Goal: Task Accomplishment & Management: Use online tool/utility

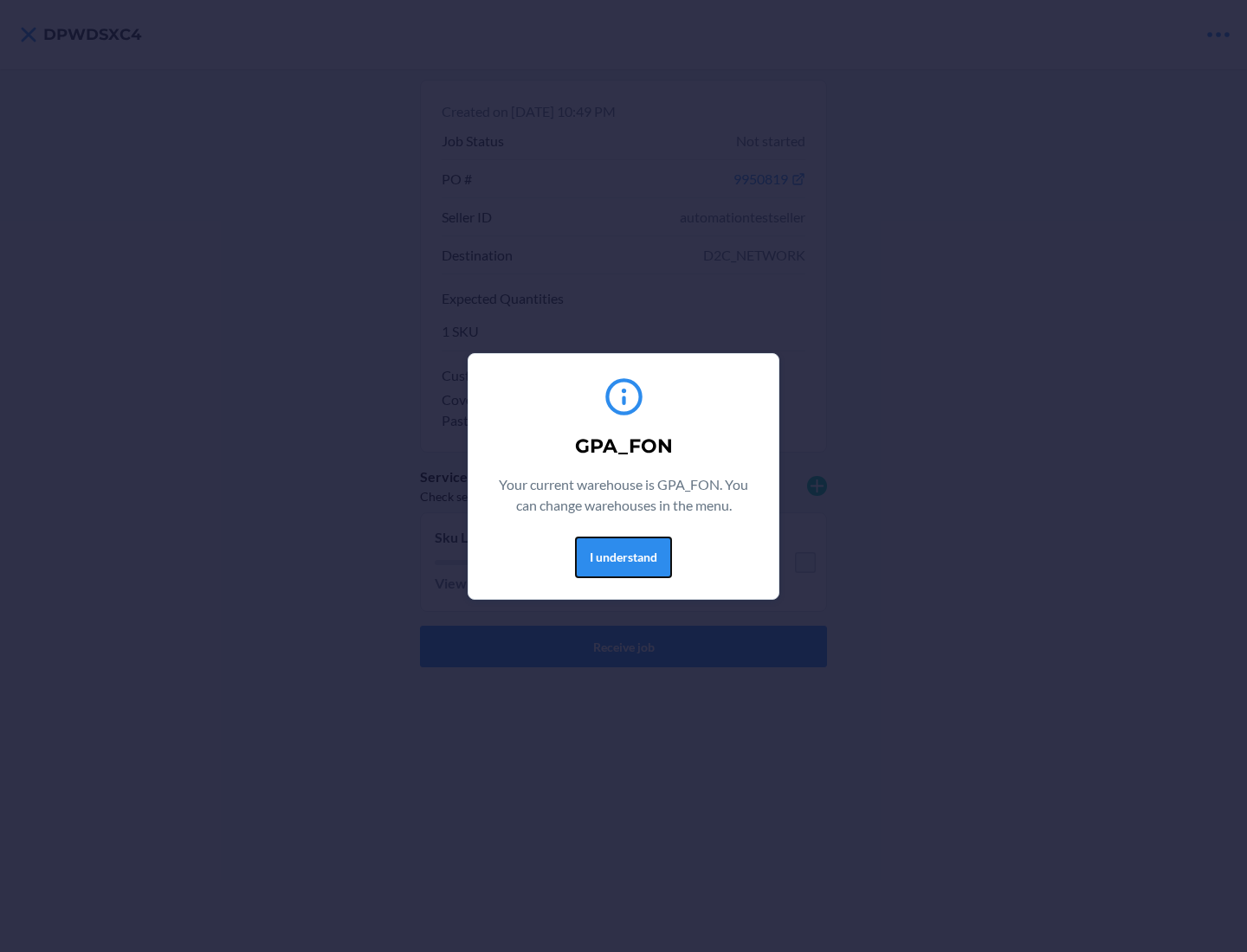
click at [622, 556] on button "I understand" at bounding box center [623, 557] width 97 height 41
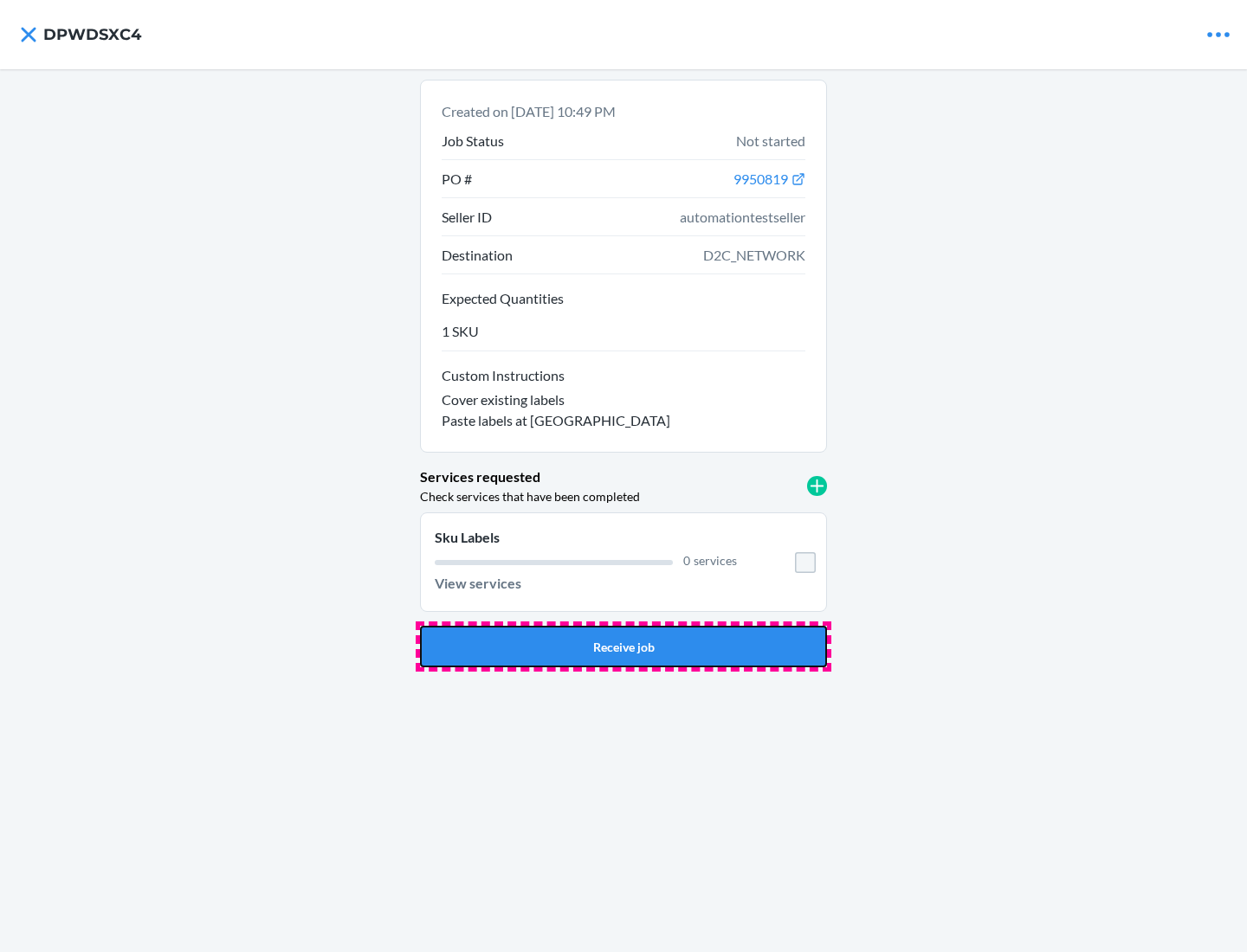
click at [623, 646] on button "Receive job" at bounding box center [623, 646] width 407 height 41
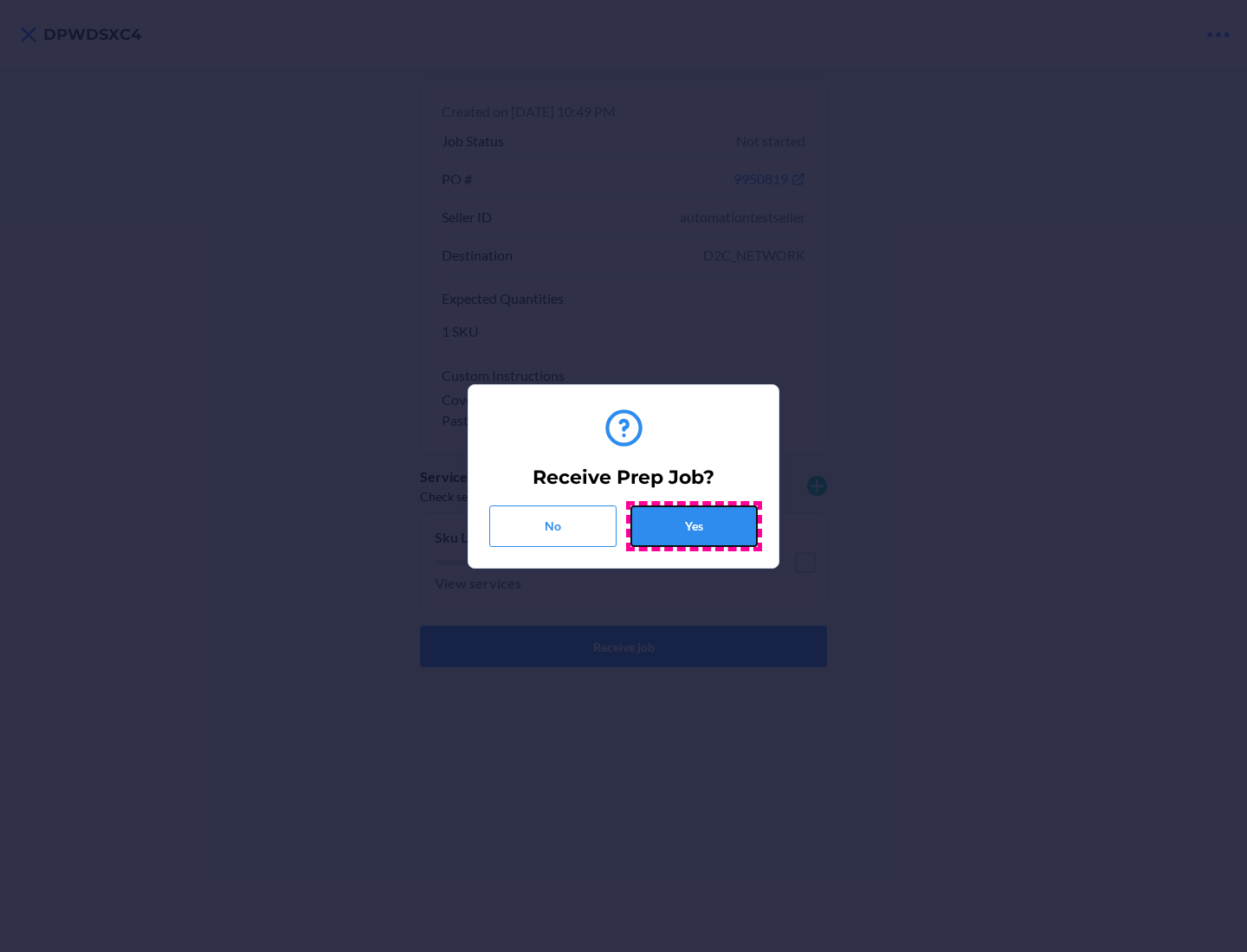
click at [693, 526] on button "Yes" at bounding box center [694, 526] width 127 height 41
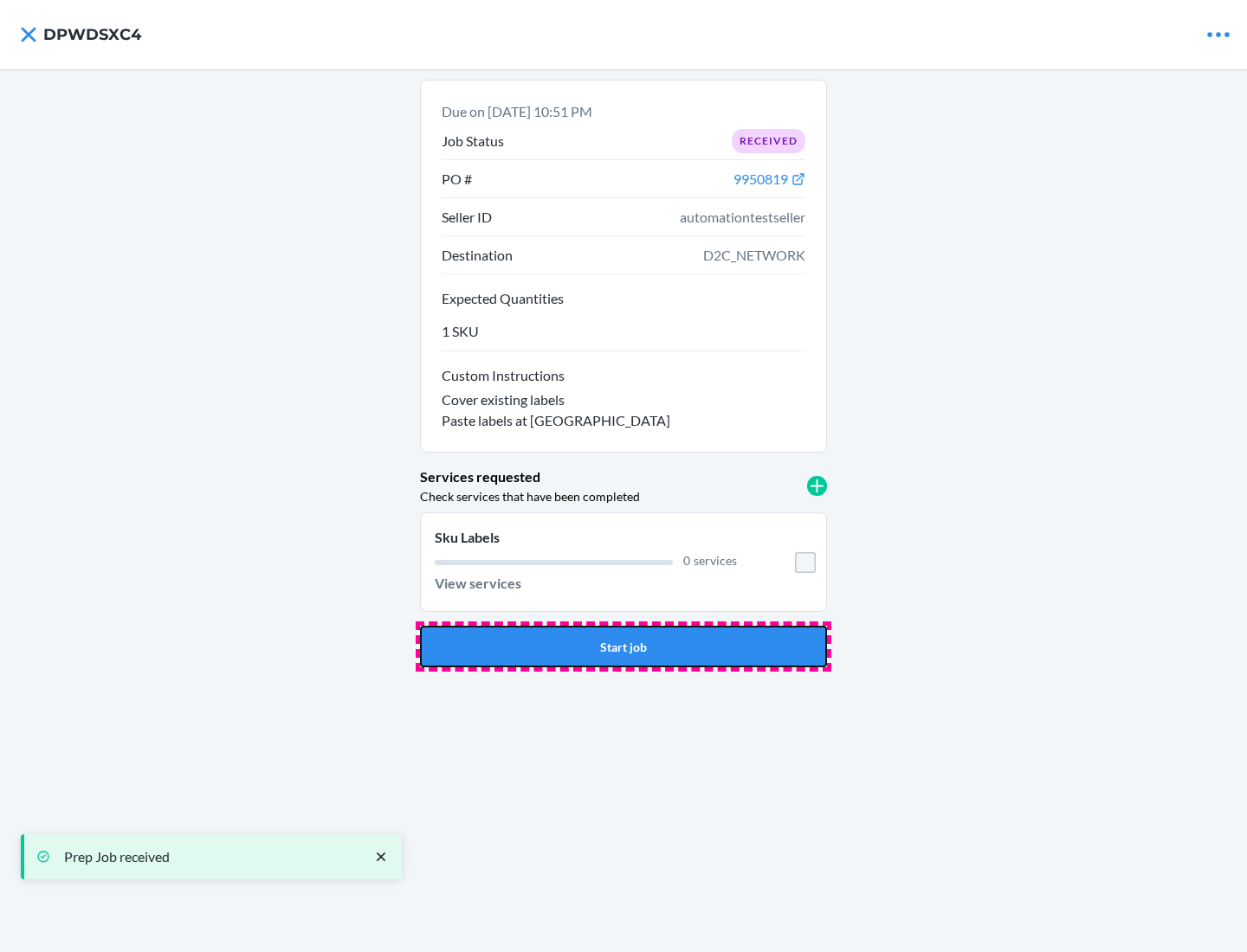
click at [623, 646] on button "Start job" at bounding box center [623, 646] width 407 height 41
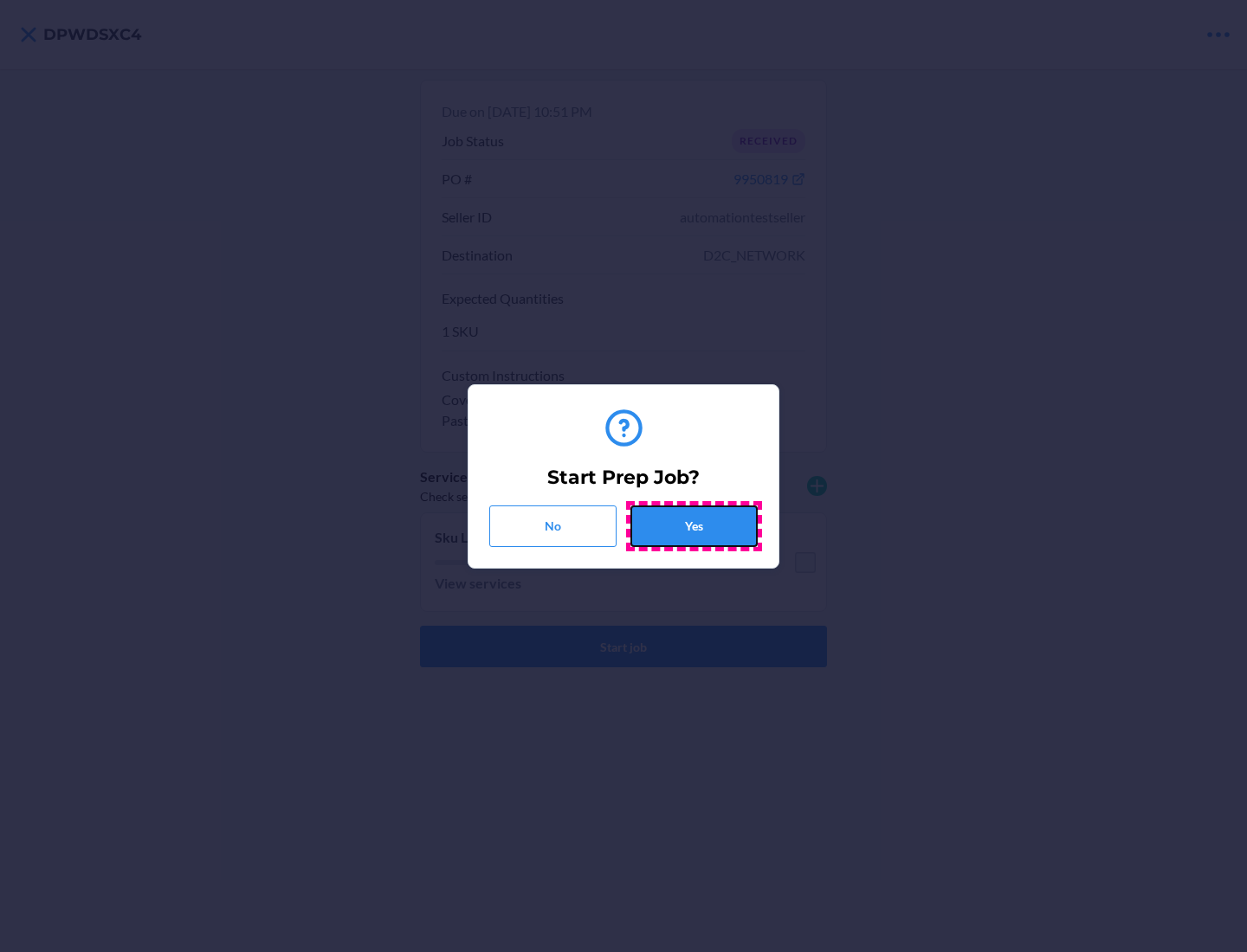
click at [693, 526] on button "Yes" at bounding box center [694, 526] width 127 height 41
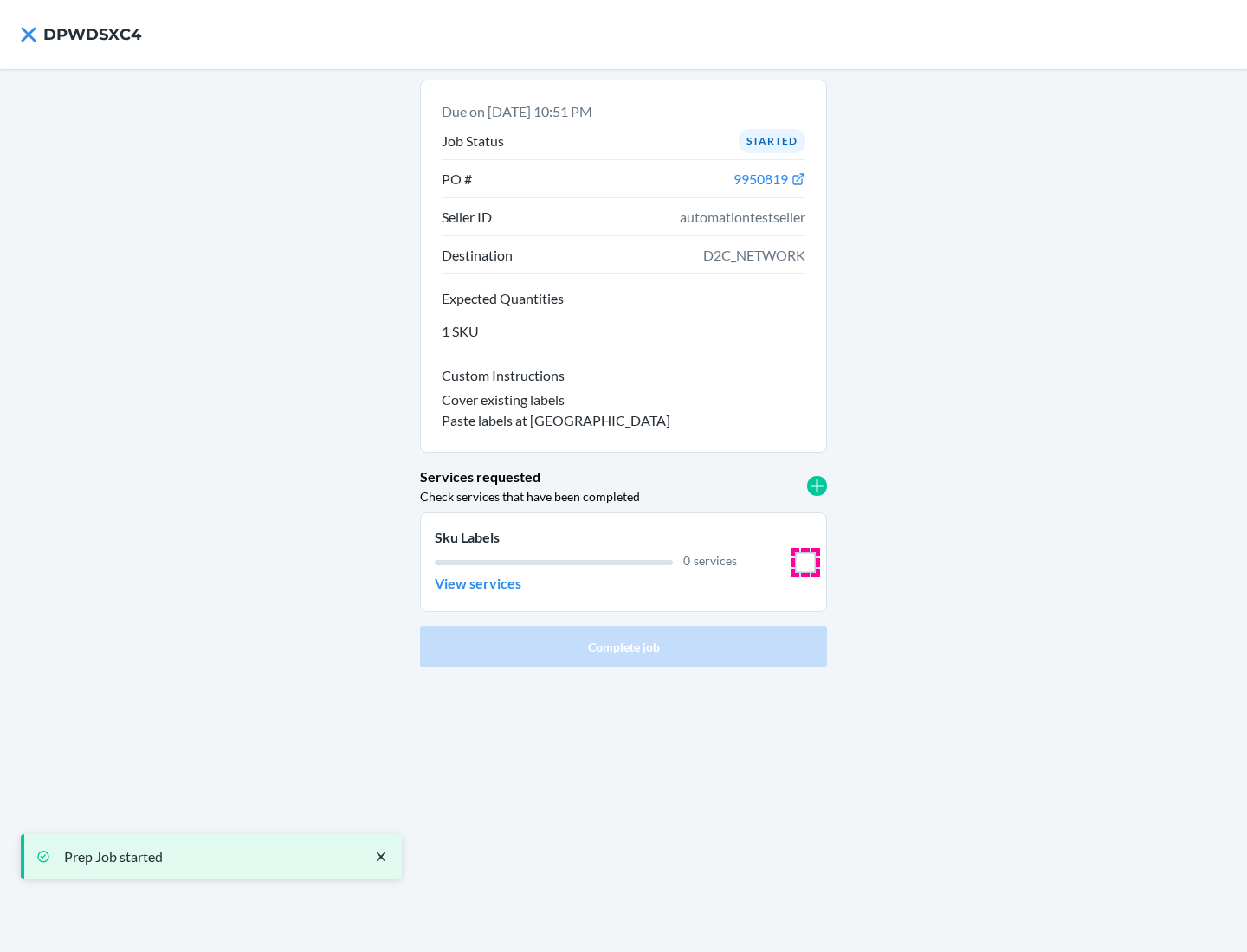
click at [805, 562] on input "checkbox" at bounding box center [805, 562] width 21 height 21
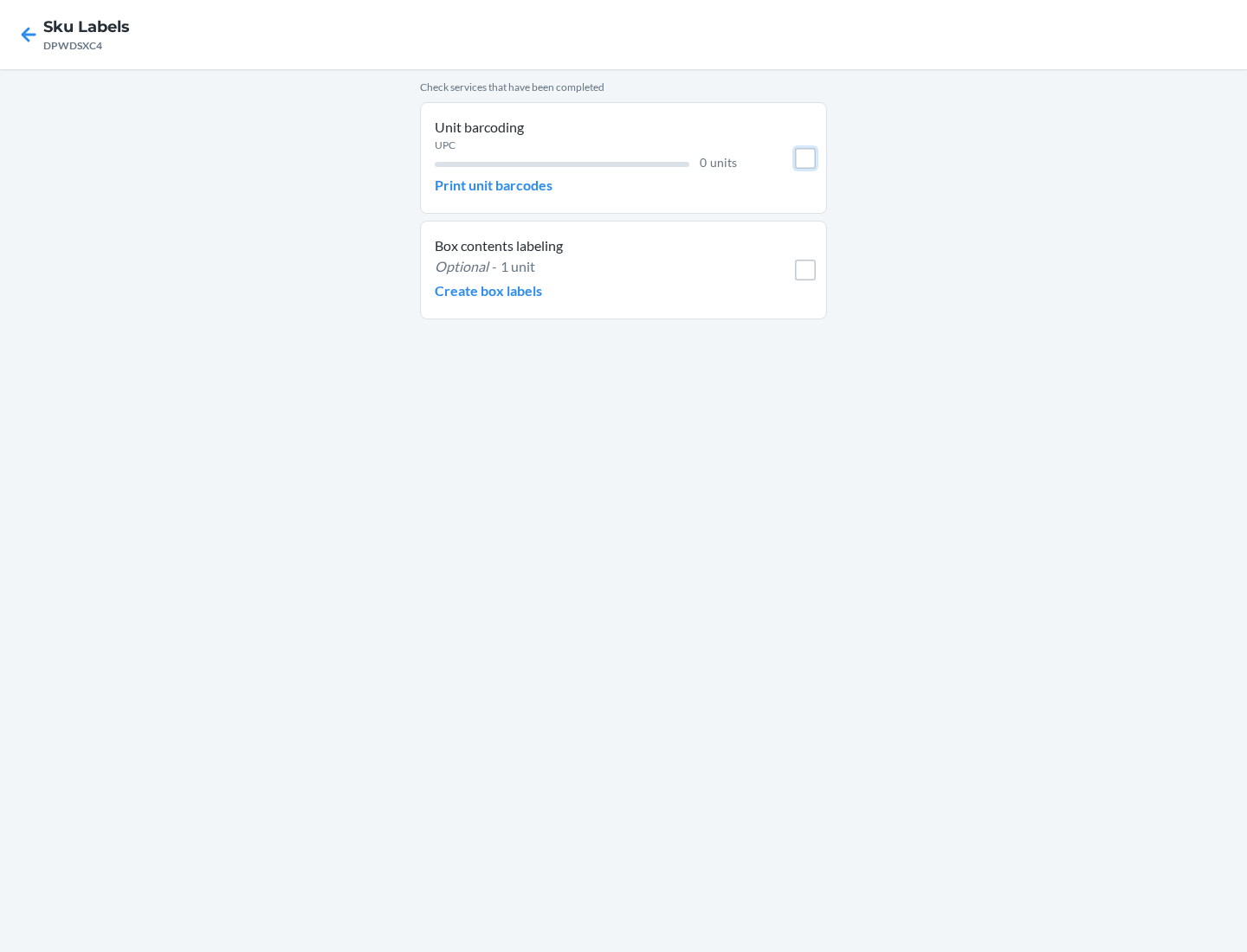
click at [805, 157] on input "checkbox" at bounding box center [805, 158] width 21 height 21
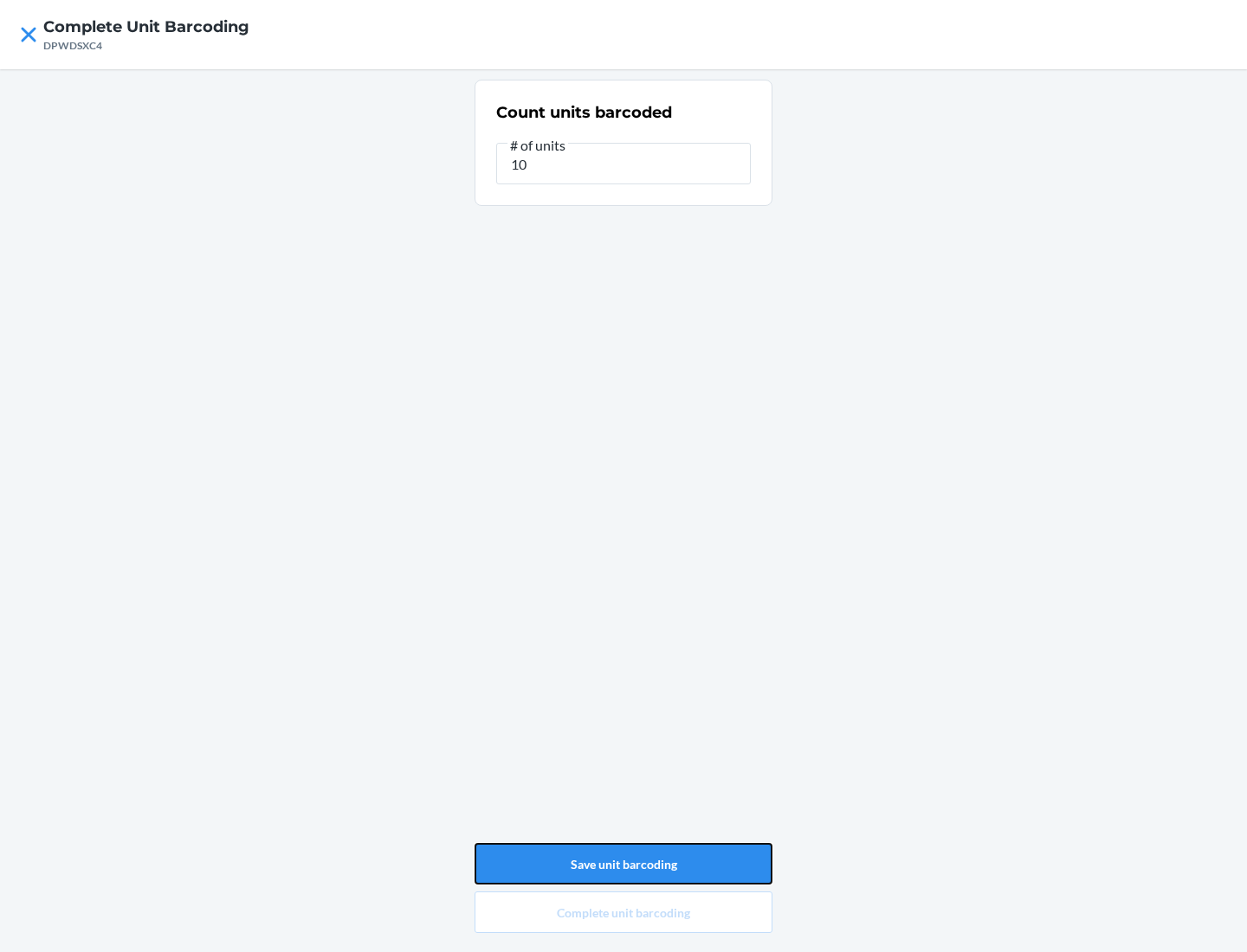
click at [623, 864] on button "Save unit barcoding" at bounding box center [623, 863] width 297 height 41
type input "0"
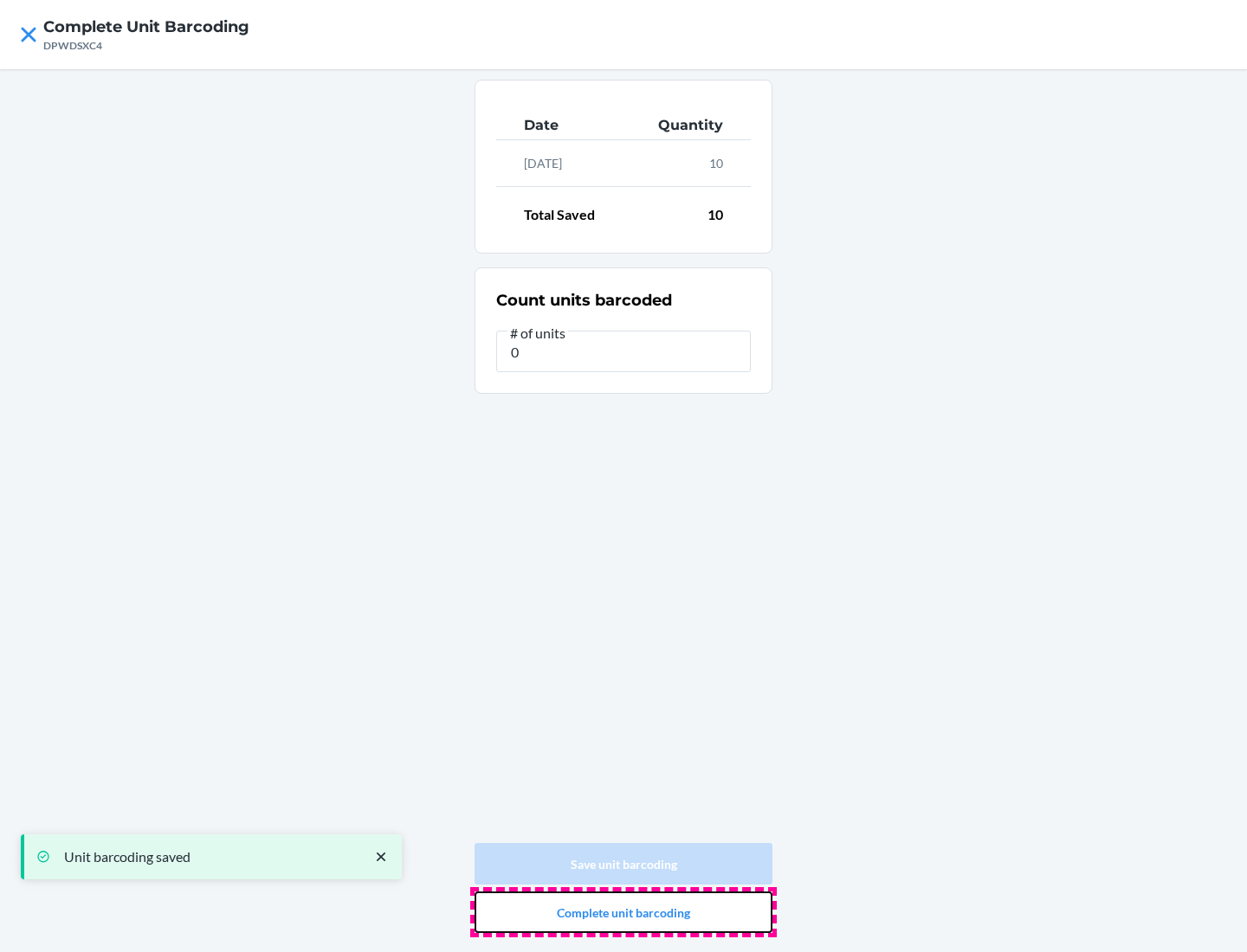
click at [623, 912] on button "Complete unit barcoding" at bounding box center [623, 912] width 297 height 41
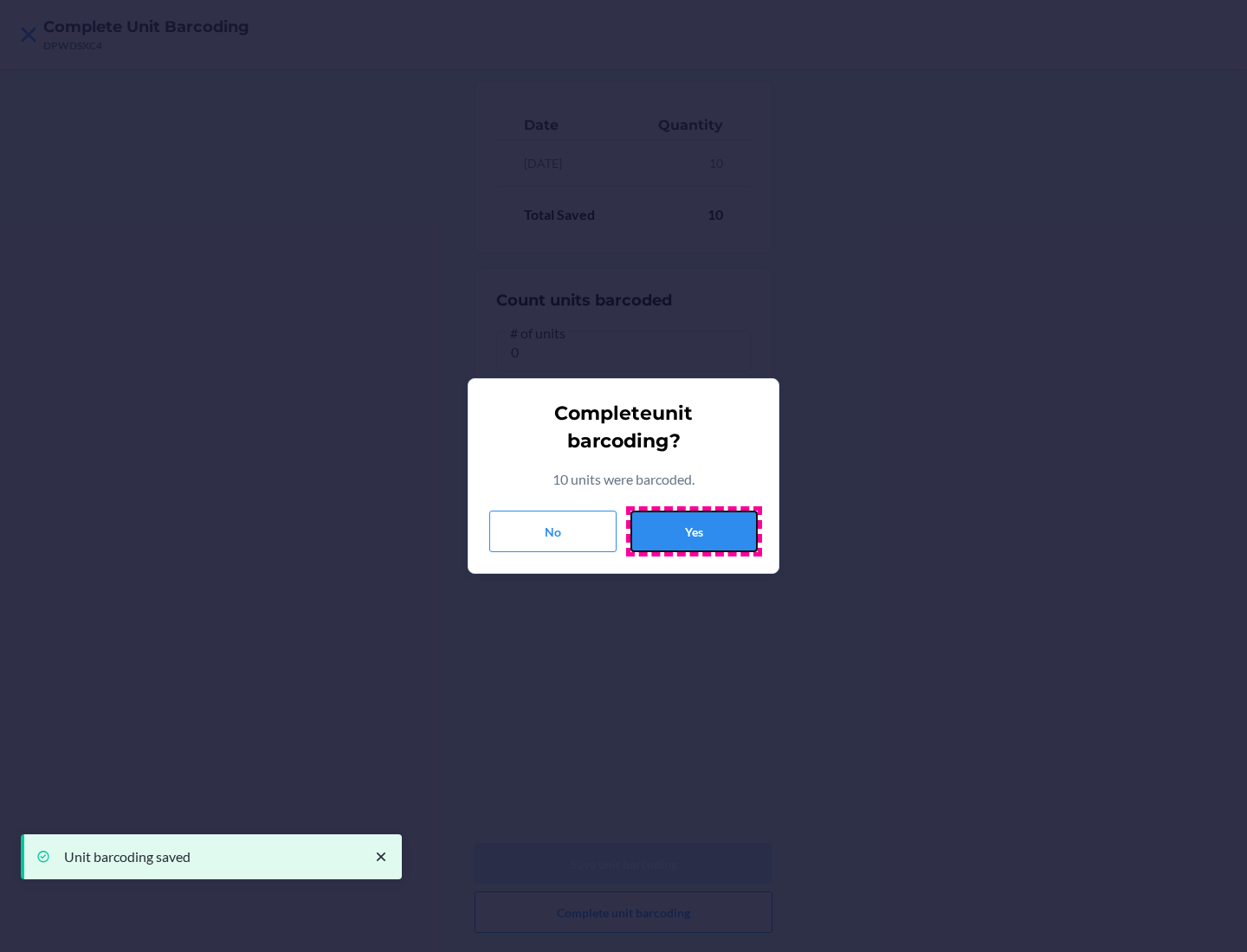
click at [693, 531] on button "Yes" at bounding box center [694, 531] width 127 height 41
